Goal: Task Accomplishment & Management: Use online tool/utility

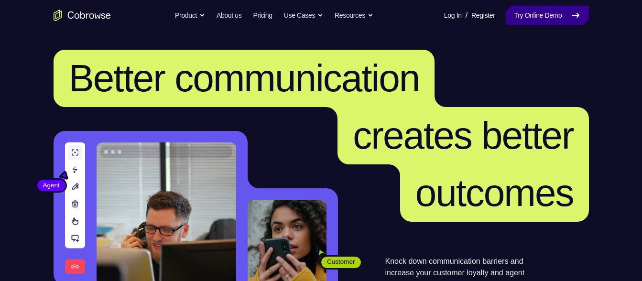
click at [537, 23] on link "Try Online Demo" at bounding box center [547, 15] width 82 height 19
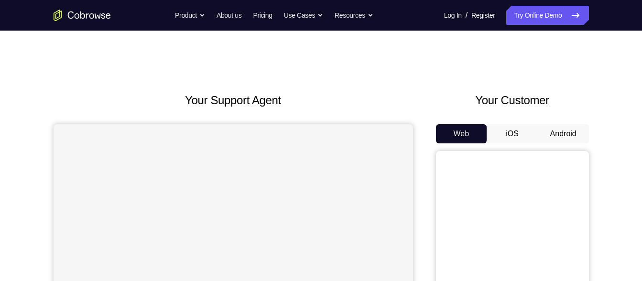
click at [519, 131] on button "iOS" at bounding box center [511, 133] width 51 height 19
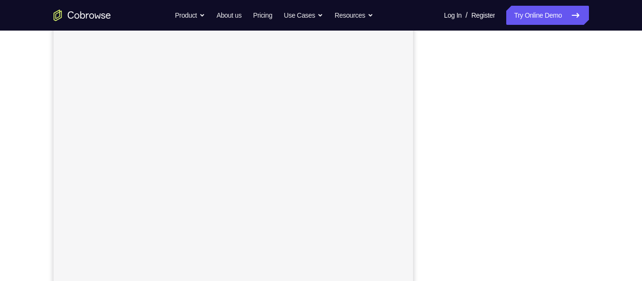
scroll to position [155, 0]
